Goal: Task Accomplishment & Management: Manage account settings

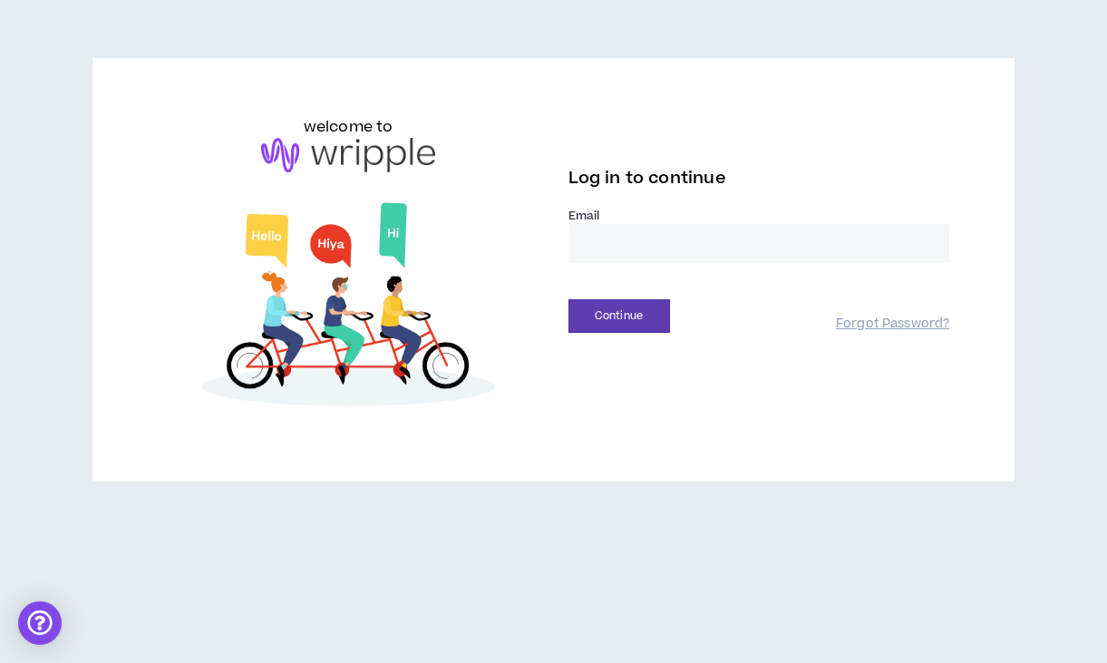
click at [608, 247] on input "email" at bounding box center [759, 243] width 382 height 39
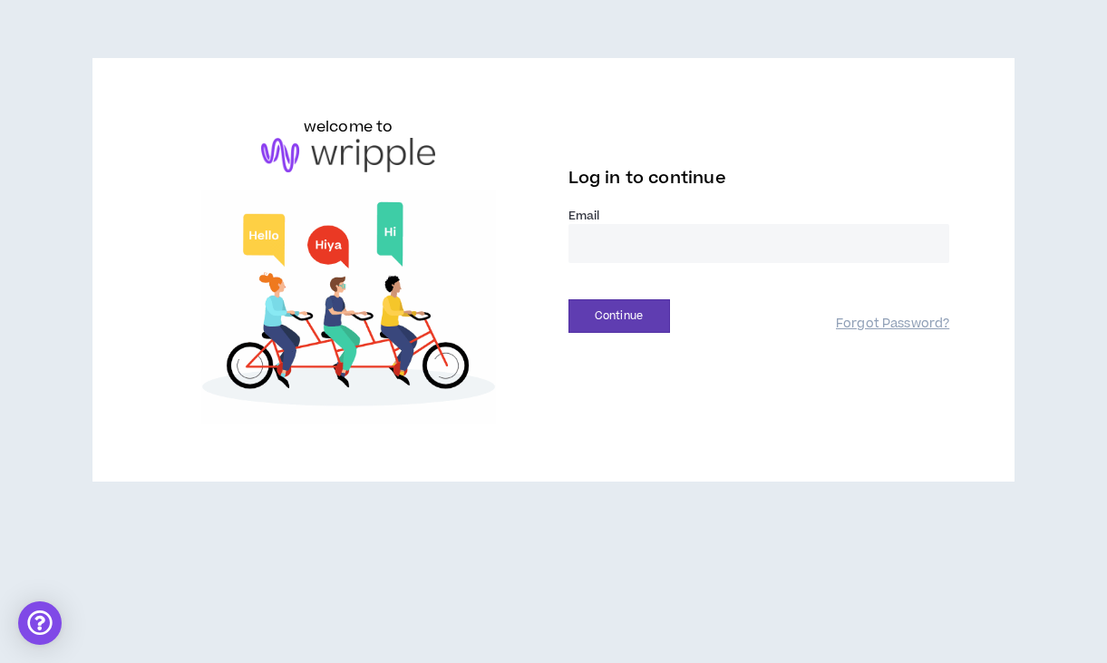
type input "**********"
click at [639, 312] on button "Continue" at bounding box center [619, 316] width 102 height 34
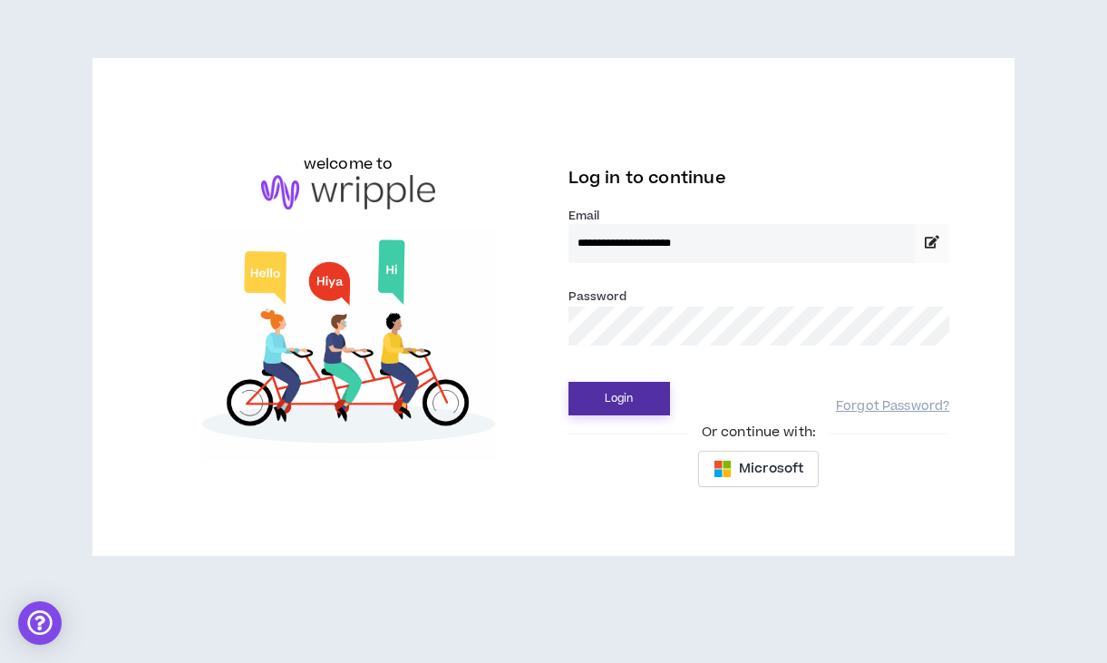
click at [593, 394] on button "Login" at bounding box center [619, 399] width 102 height 34
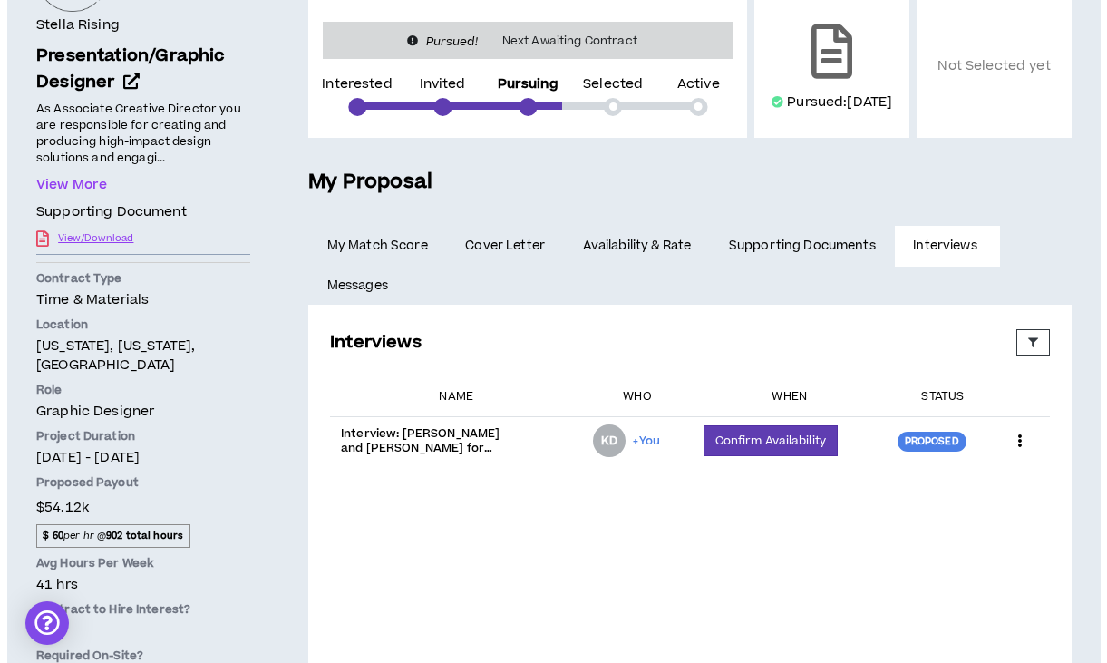
scroll to position [255, 0]
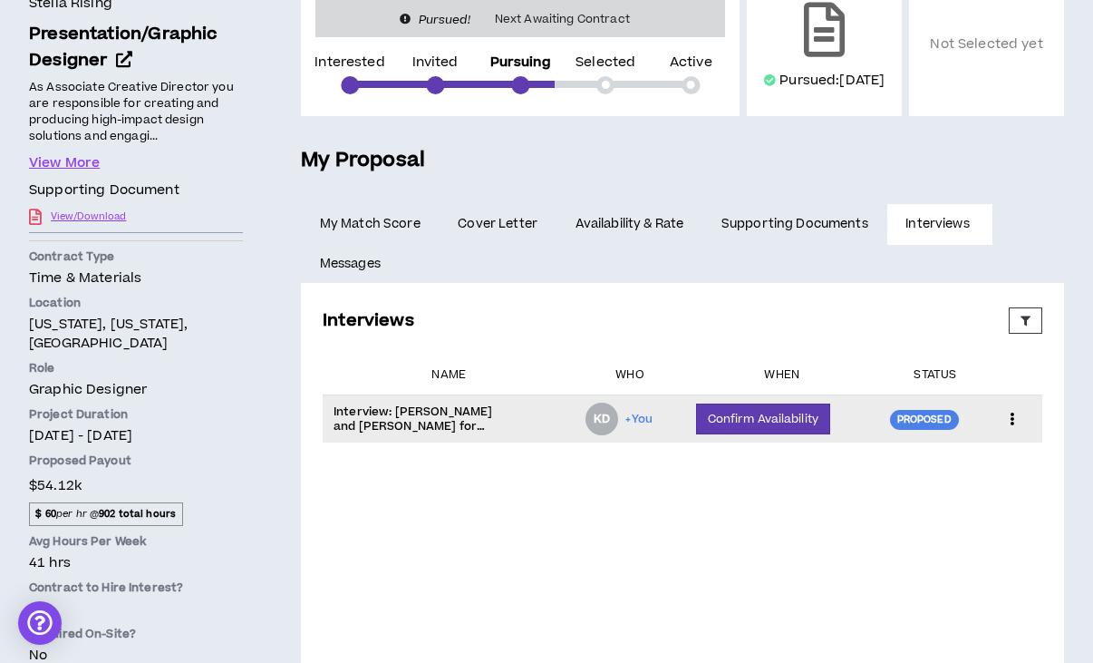
click at [467, 433] on p "Interview: [PERSON_NAME] and [PERSON_NAME] for Presentation/Graphic Designer" at bounding box center [424, 418] width 181 height 29
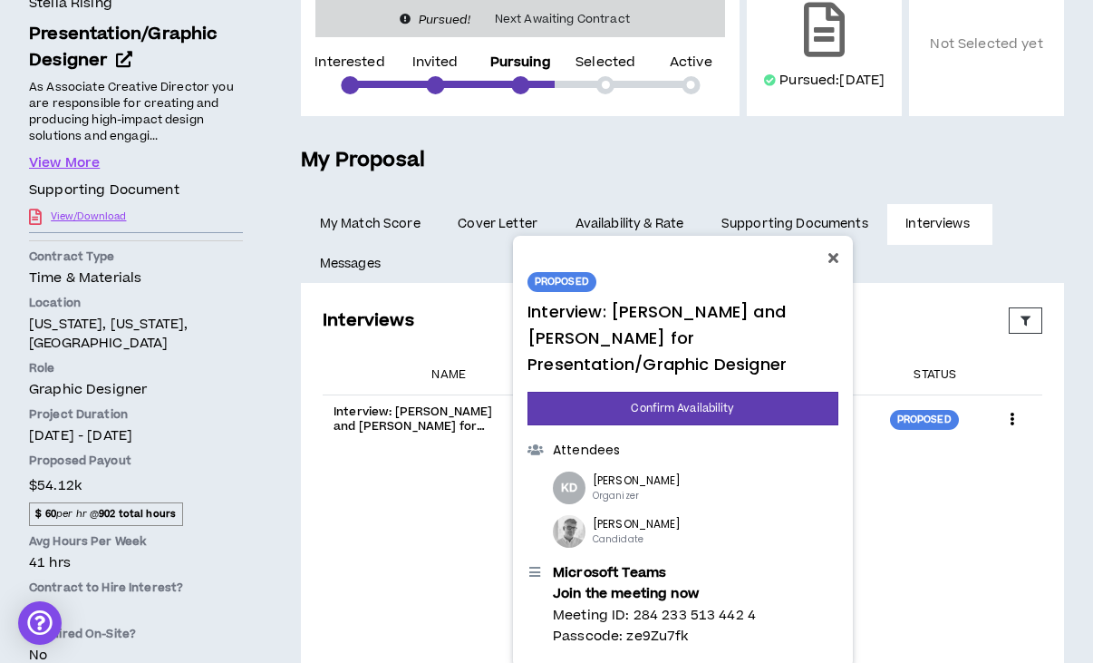
click at [833, 258] on icon at bounding box center [832, 257] width 10 height 15
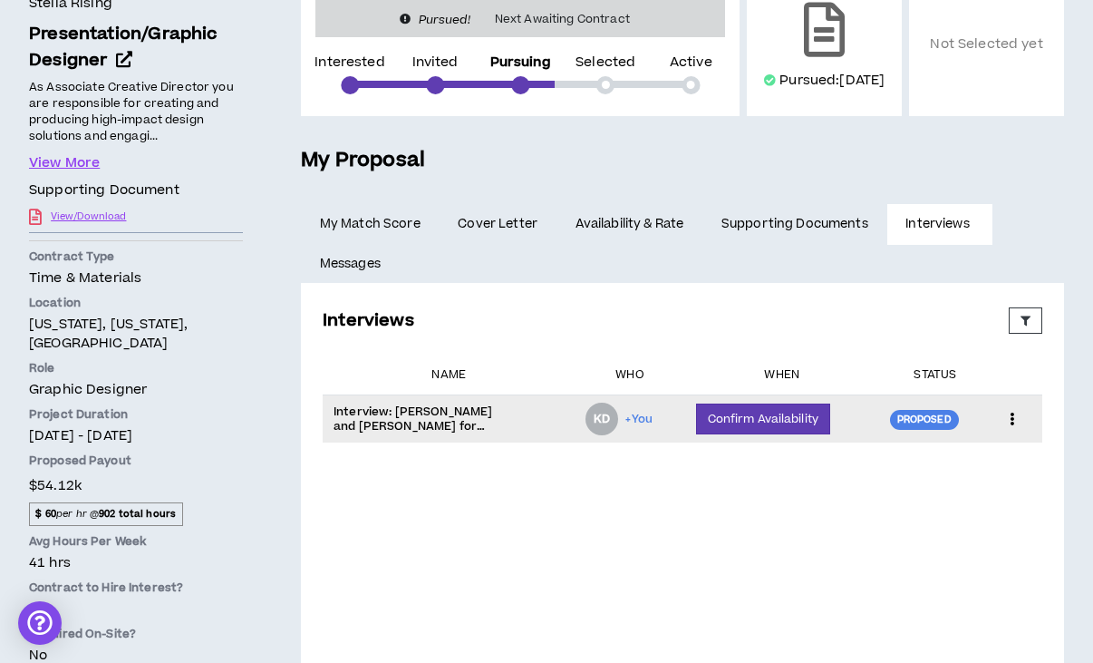
click at [1016, 432] on icon at bounding box center [1011, 418] width 19 height 27
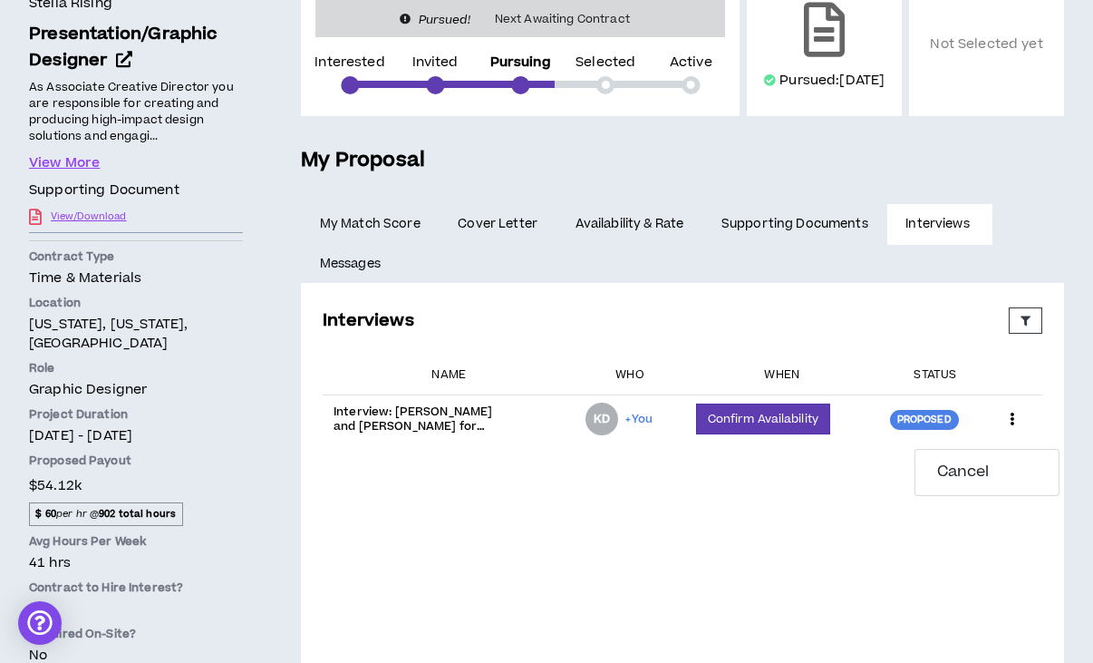
click at [825, 604] on div "Interviews Proposed Upcoming Completed Rejected Requested Reschedule Canceled E…" at bounding box center [682, 486] width 734 height 373
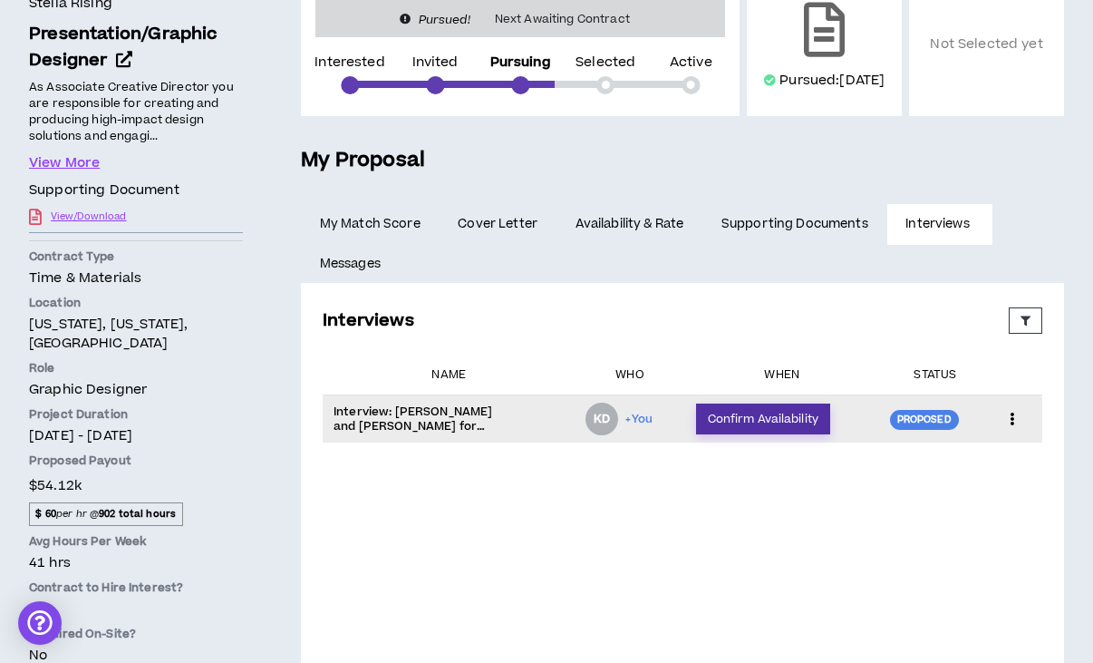
click at [756, 434] on button "Confirm Availability" at bounding box center [763, 418] width 134 height 31
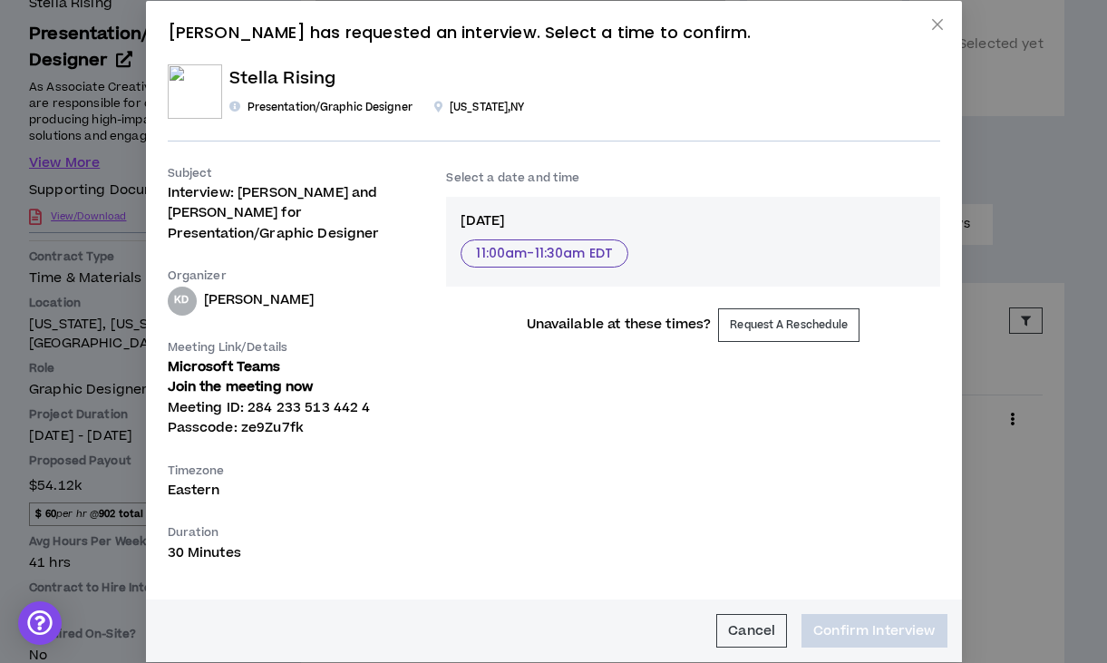
scroll to position [18, 0]
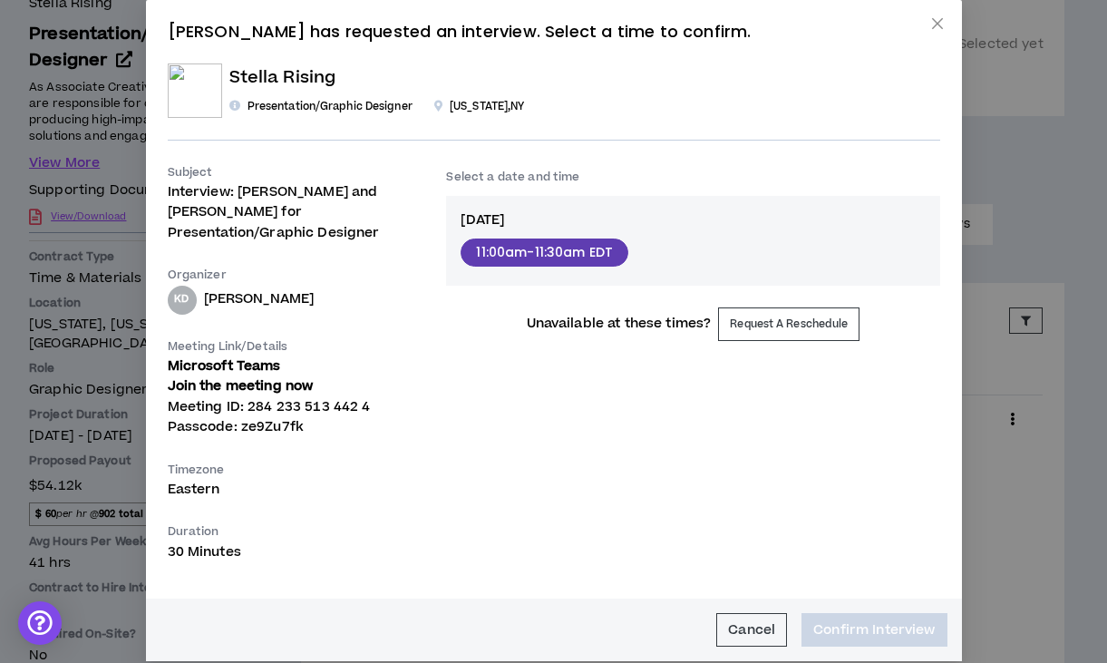
click at [554, 247] on button "11:00am - 11:30am EDT" at bounding box center [544, 252] width 168 height 28
click at [865, 613] on button "Confirm Interview" at bounding box center [873, 630] width 145 height 34
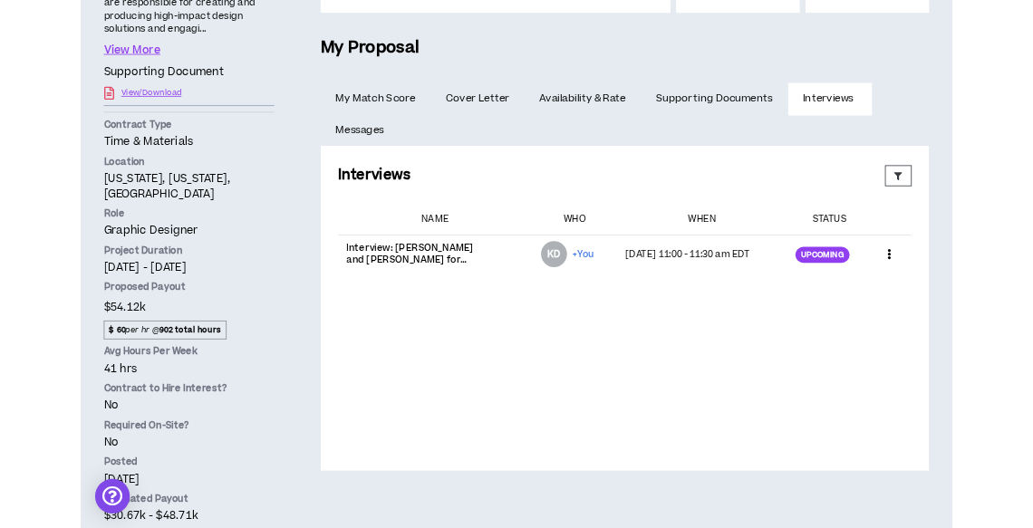
scroll to position [371, 0]
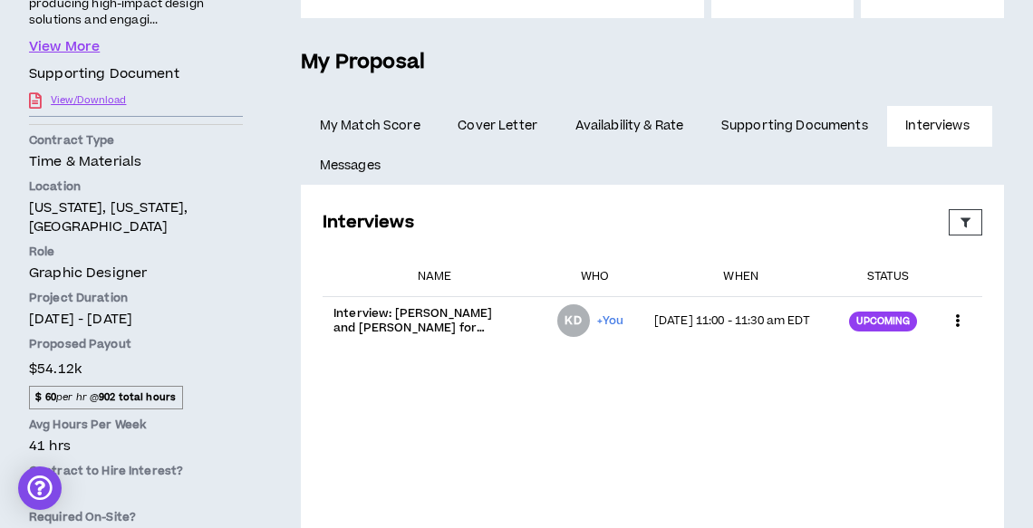
click at [411, 408] on div "Interviews Proposed Upcoming Completed Rejected Requested Reschedule Canceled E…" at bounding box center [652, 388] width 674 height 373
click at [505, 120] on span "Cover Letter" at bounding box center [498, 126] width 80 height 20
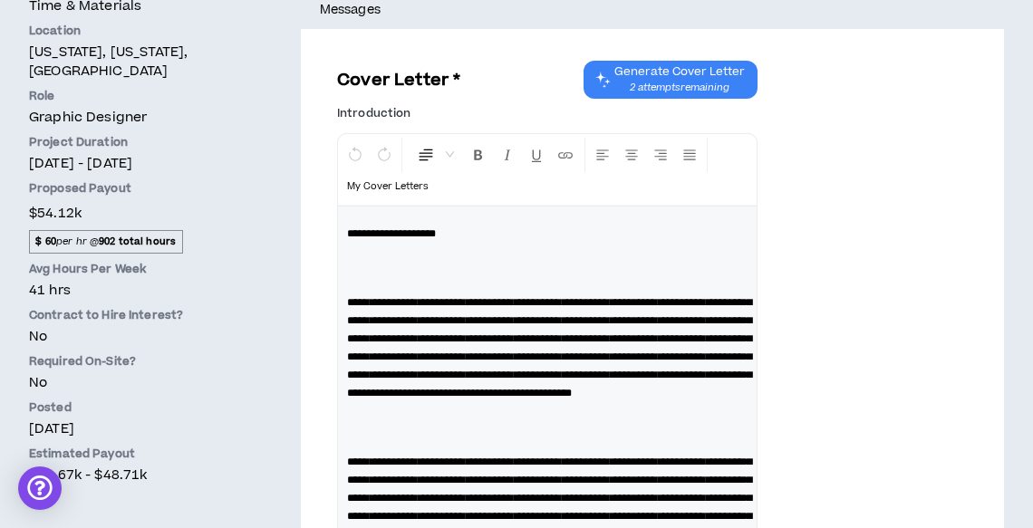
scroll to position [559, 0]
